Goal: Check status: Check status

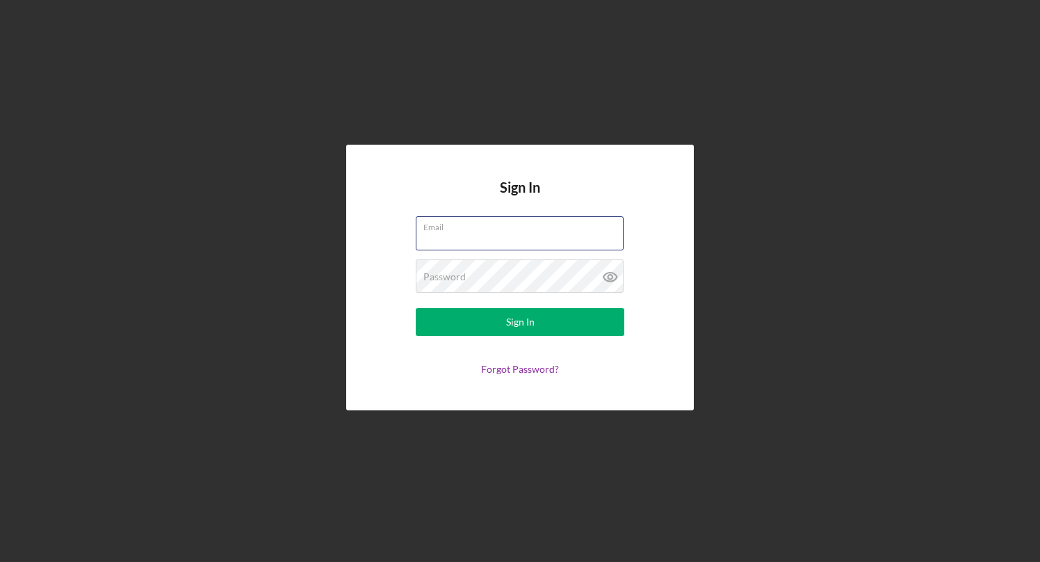
type input "[EMAIL_ADDRESS][DOMAIN_NAME]"
click at [520, 322] on button "Sign In" at bounding box center [520, 322] width 209 height 28
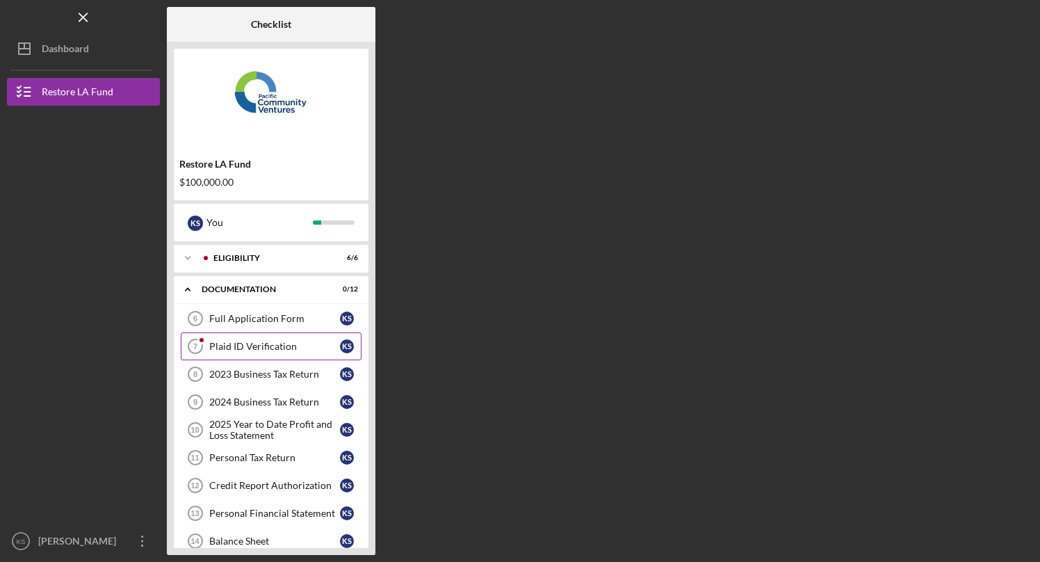
click at [265, 352] on link "Plaid ID Verification 7 Plaid ID Verification K S" at bounding box center [271, 346] width 181 height 28
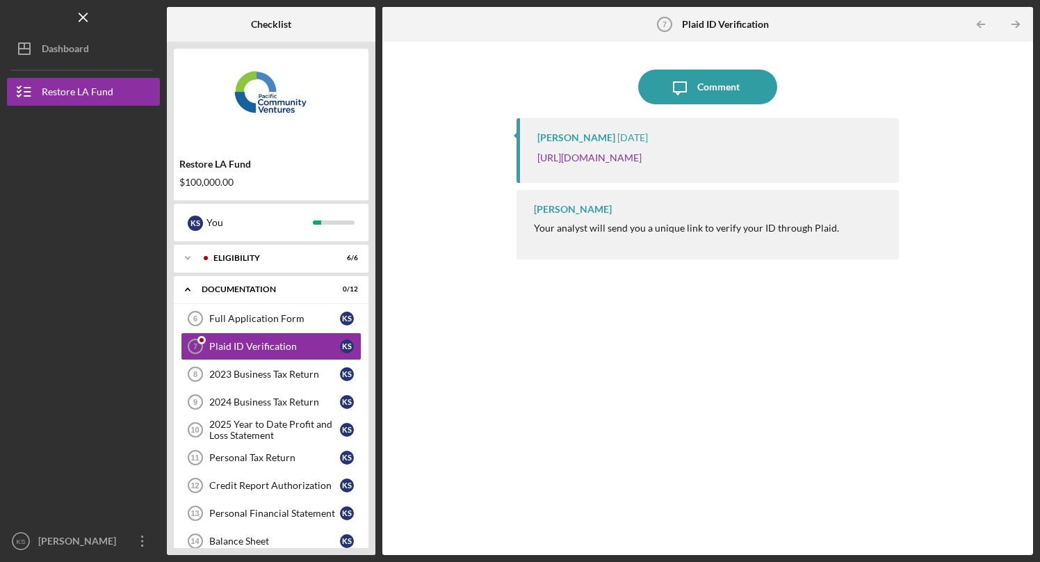
click at [577, 163] on p "[URL][DOMAIN_NAME]" at bounding box center [590, 157] width 104 height 15
click at [624, 162] on link "[URL][DOMAIN_NAME]" at bounding box center [590, 158] width 104 height 12
